Goal: Task Accomplishment & Management: Use online tool/utility

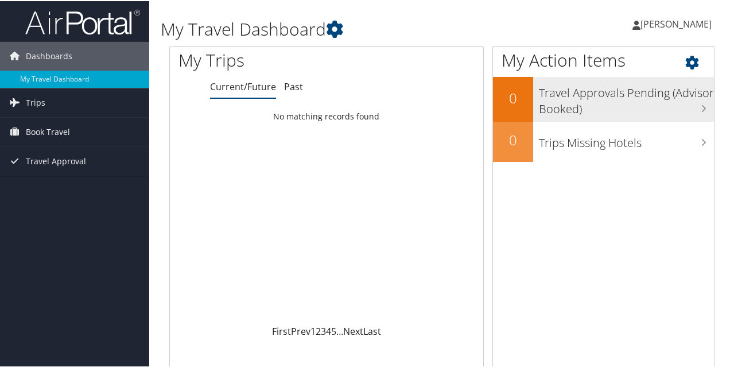
click at [658, 112] on h3 "Travel Approvals Pending (Advisor Booked)" at bounding box center [626, 97] width 175 height 38
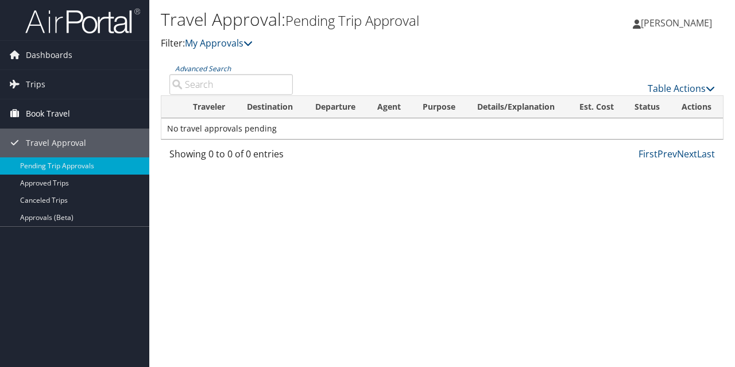
click at [36, 114] on span "Book Travel" at bounding box center [48, 113] width 44 height 29
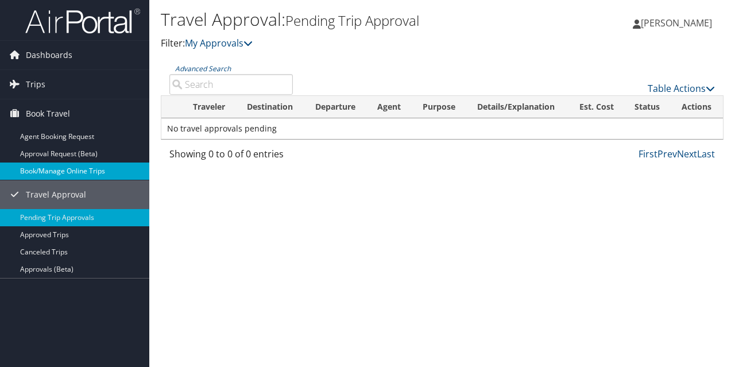
click at [68, 169] on link "Book/Manage Online Trips" at bounding box center [74, 170] width 149 height 17
